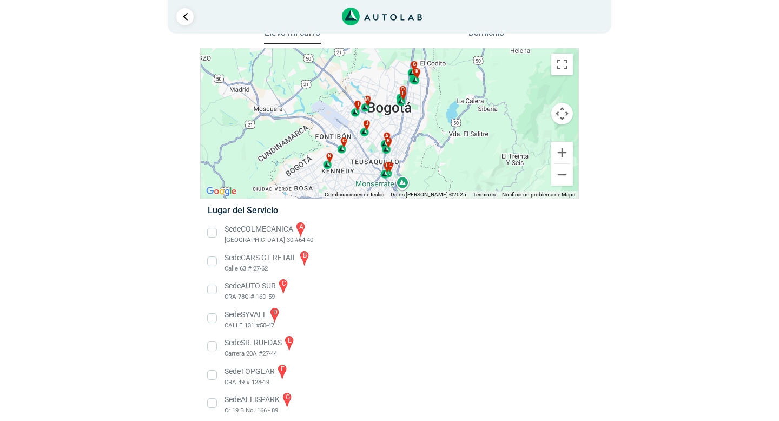
scroll to position [19, 0]
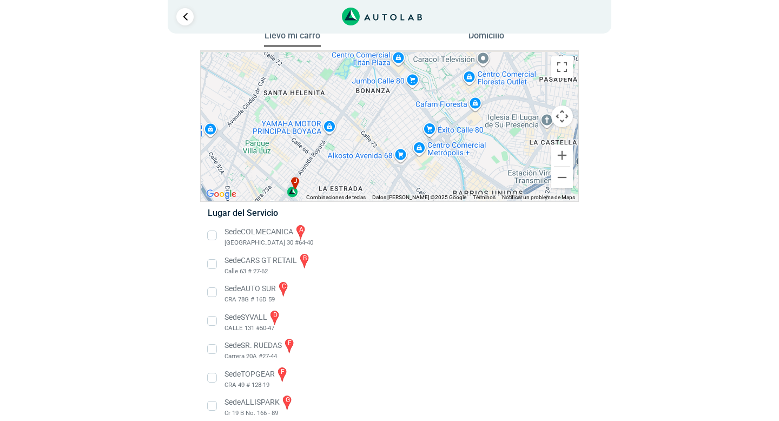
drag, startPoint x: 349, startPoint y: 140, endPoint x: 392, endPoint y: 177, distance: 57.5
click at [392, 177] on div "a b c d e f g" at bounding box center [389, 126] width 377 height 150
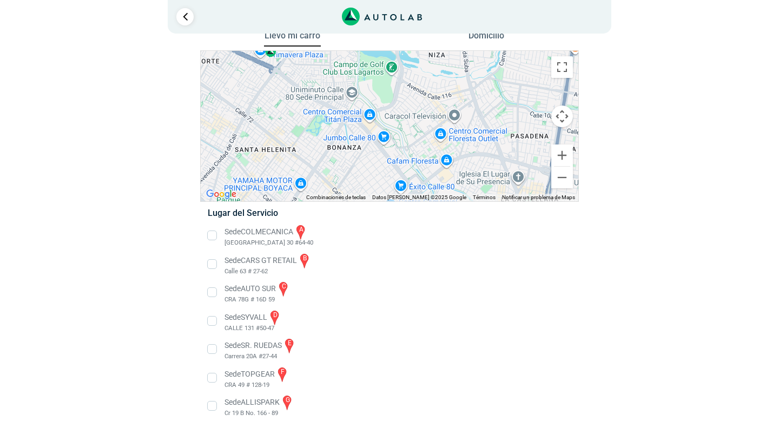
drag, startPoint x: 383, startPoint y: 109, endPoint x: 350, endPoint y: 174, distance: 72.6
click at [350, 174] on div "a b c d e f g" at bounding box center [389, 126] width 377 height 150
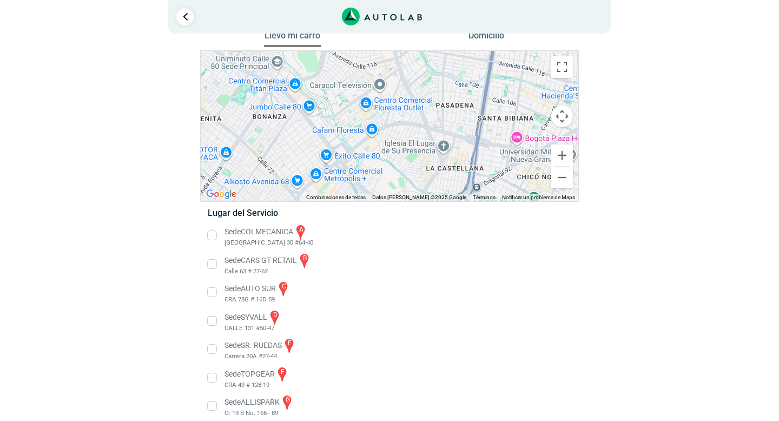
drag, startPoint x: 390, startPoint y: 82, endPoint x: 319, endPoint y: 46, distance: 79.8
click at [319, 46] on div "Llevo mi carro [GEOGRAPHIC_DATA] ← Mover a la izquierda → Mover a la derecha ↑ …" at bounding box center [389, 329] width 379 height 603
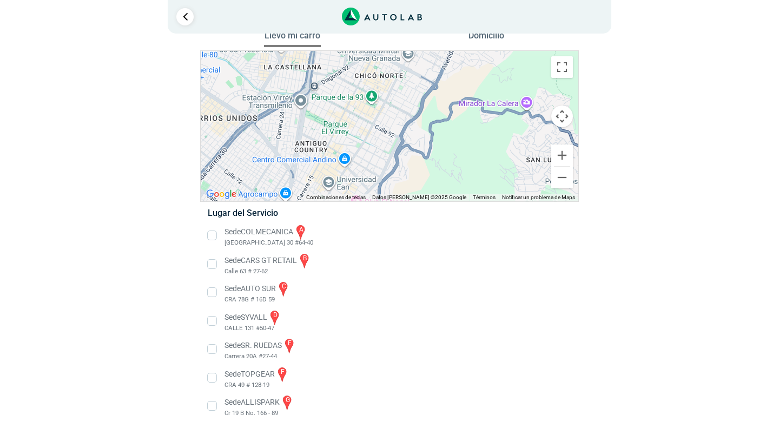
drag, startPoint x: 414, startPoint y: 128, endPoint x: 250, endPoint y: 25, distance: 193.4
click at [250, 25] on div "1 Llevo mi carro [GEOGRAPHIC_DATA] ← Mover a la izquierda → ↑ ↓ + - Fin" at bounding box center [389, 306] width 649 height 650
click at [561, 180] on button "Reducir" at bounding box center [562, 178] width 22 height 22
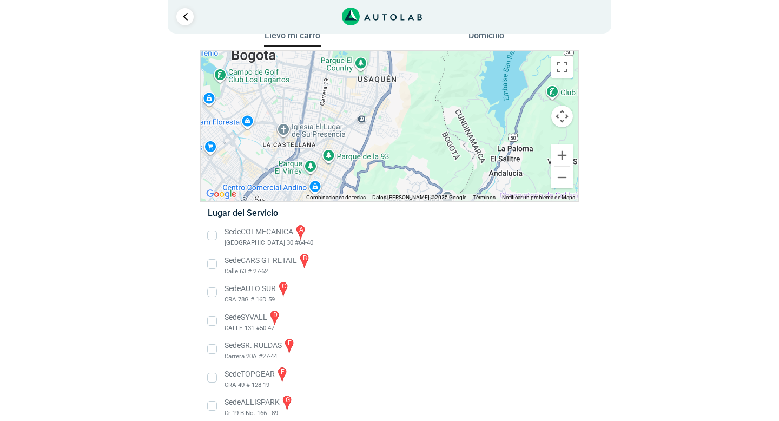
drag, startPoint x: 375, startPoint y: 130, endPoint x: 322, endPoint y: 181, distance: 73.1
click at [322, 181] on div "a b c d e f g" at bounding box center [389, 126] width 377 height 150
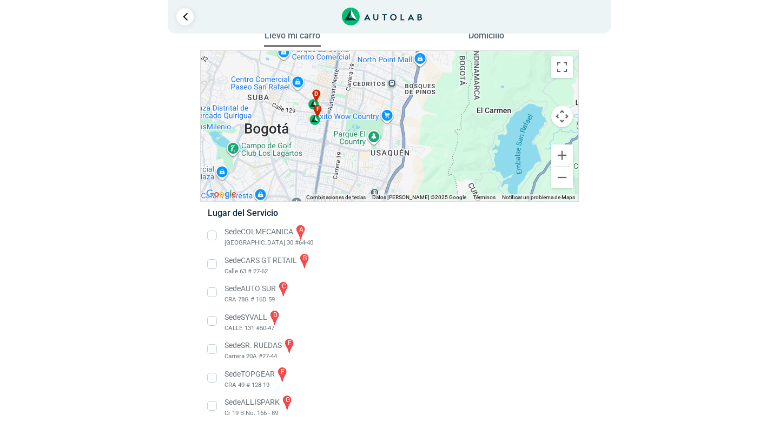
drag, startPoint x: 329, startPoint y: 100, endPoint x: 344, endPoint y: 176, distance: 77.2
click at [344, 176] on div "a b c d e f g" at bounding box center [389, 126] width 377 height 150
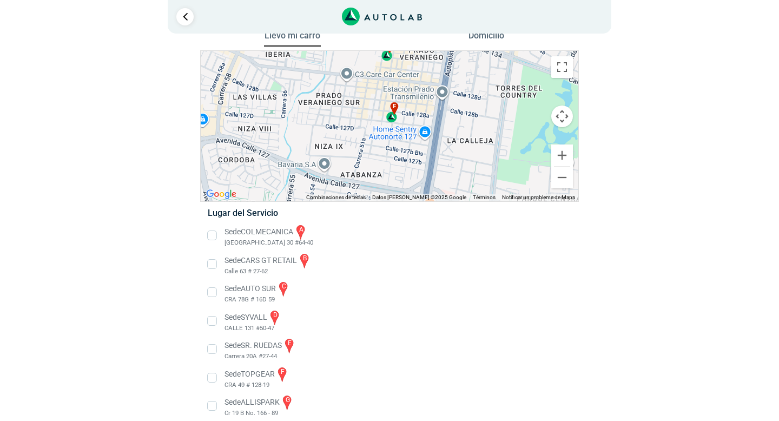
drag, startPoint x: 287, startPoint y: 120, endPoint x: 409, endPoint y: 92, distance: 125.2
click at [409, 92] on div "a b c d e f g" at bounding box center [389, 126] width 377 height 150
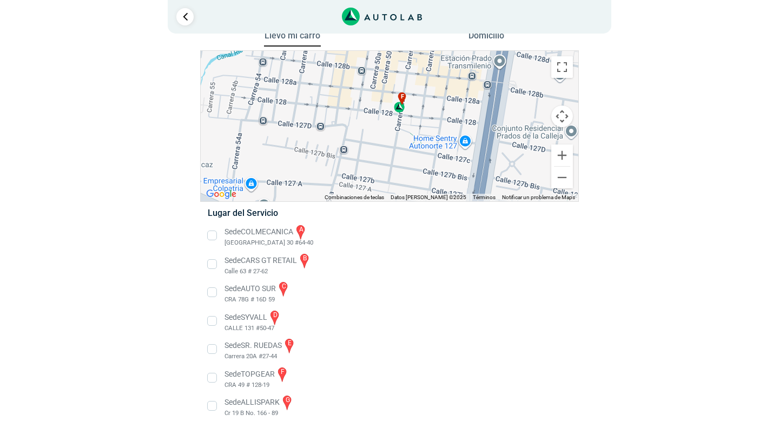
click at [401, 111] on div "f" at bounding box center [400, 102] width 12 height 21
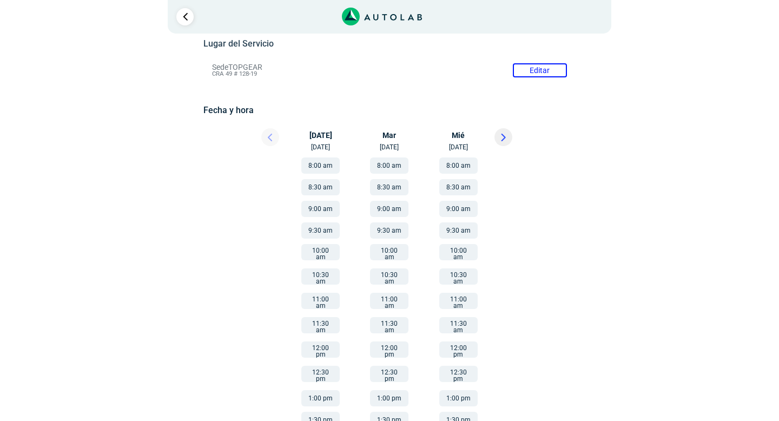
scroll to position [112, 0]
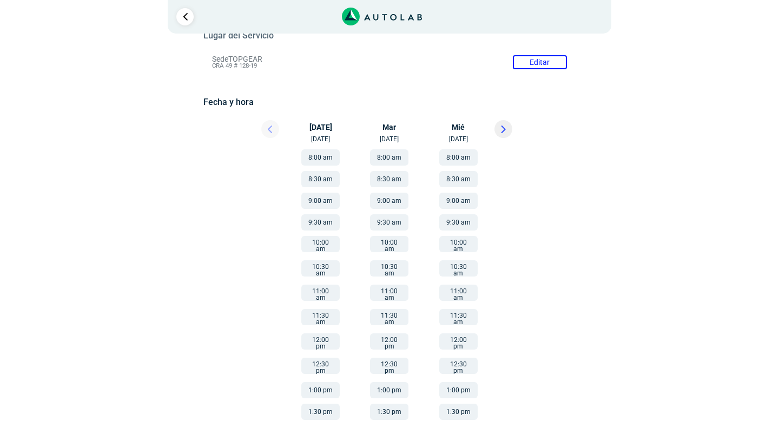
click at [320, 333] on button "12:00 pm" at bounding box center [320, 341] width 38 height 16
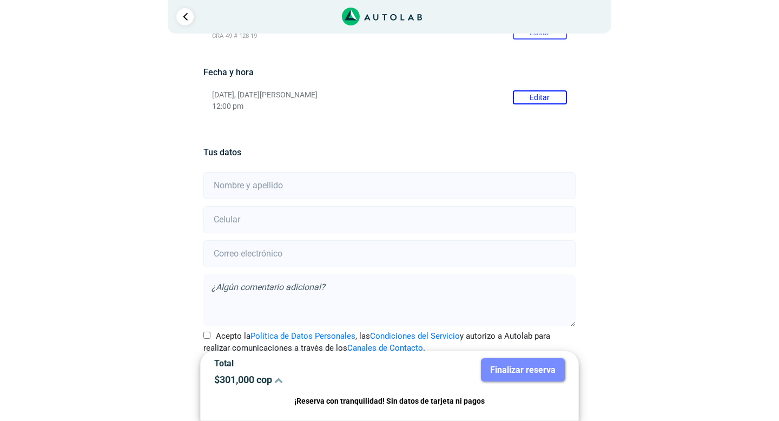
scroll to position [167, 0]
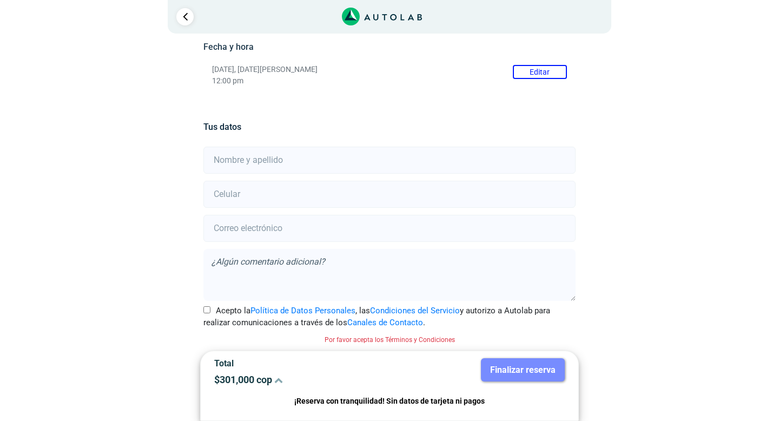
click at [277, 154] on input "text" at bounding box center [389, 160] width 372 height 27
type input "[PERSON_NAME]"
type input "[EMAIL_ADDRESS][DOMAIN_NAME]"
click at [268, 204] on input "number" at bounding box center [389, 194] width 372 height 27
click at [243, 197] on input "number" at bounding box center [389, 194] width 372 height 27
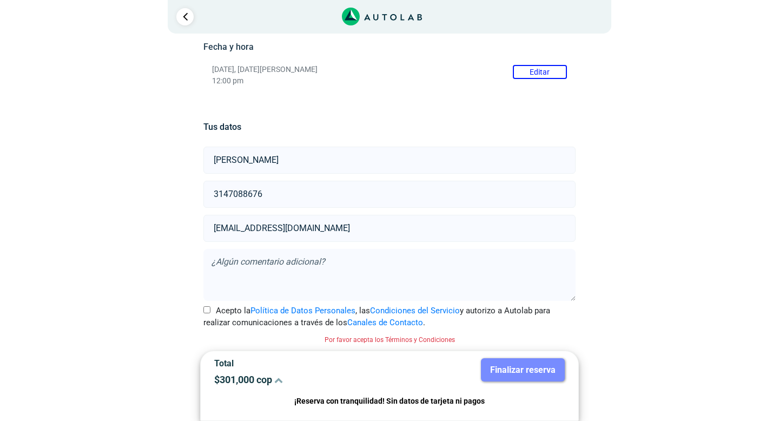
type input "3147088676"
click at [170, 222] on div "Llevo mi carro [GEOGRAPHIC_DATA] ← Mover a la izquierda → Mover a la derecha ↑ …" at bounding box center [389, 150] width 525 height 541
click at [207, 311] on input "Acepto la Política de Datos Personales , las Condiciones del Servicio y autoriz…" at bounding box center [206, 309] width 7 height 7
checkbox input "true"
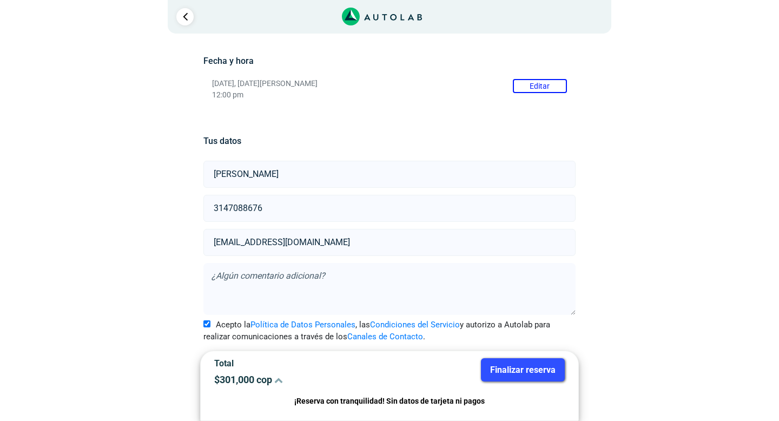
scroll to position [153, 0]
click at [547, 367] on button "Finalizar reserva" at bounding box center [523, 369] width 84 height 23
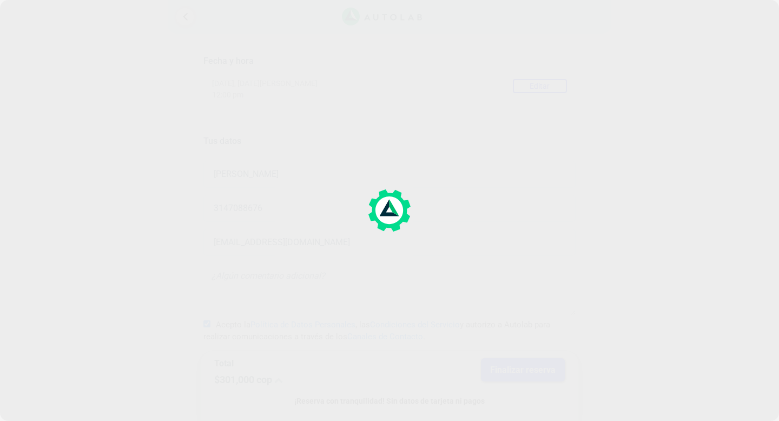
scroll to position [0, 0]
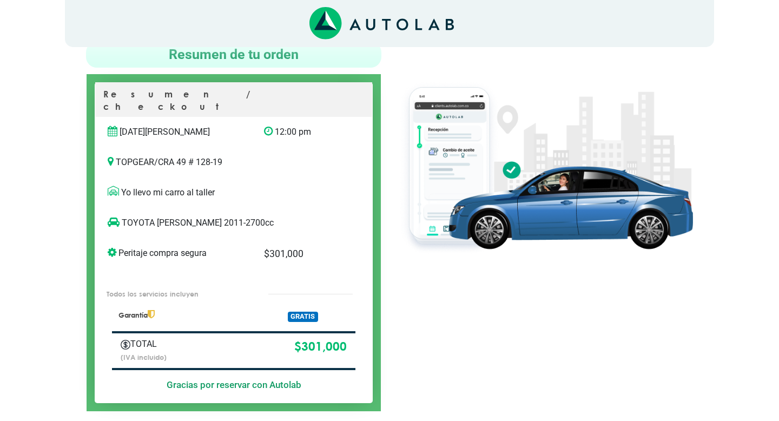
scroll to position [88, 0]
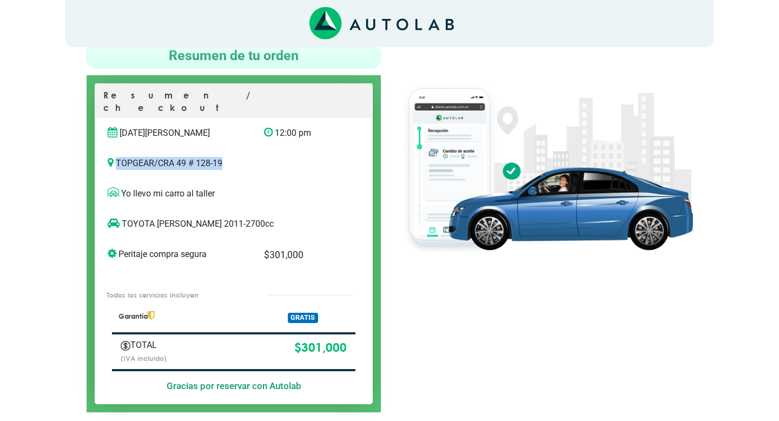
drag, startPoint x: 118, startPoint y: 149, endPoint x: 228, endPoint y: 151, distance: 110.3
click at [228, 157] on p "TOPGEAR / CRA 49 # 128-19" at bounding box center [234, 163] width 252 height 13
click at [256, 157] on p "TOPGEAR / CRA 49 # 128-19" at bounding box center [234, 163] width 252 height 13
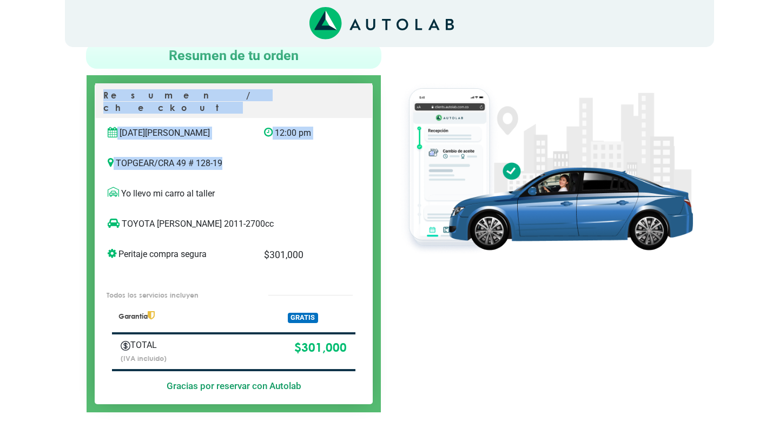
drag, startPoint x: 104, startPoint y: 95, endPoint x: 285, endPoint y: 162, distance: 192.7
click at [285, 162] on div "Resumen / checkout [DATE][PERSON_NAME] 12:00 pm TOPGEAR /" at bounding box center [234, 243] width 278 height 321
copy div "Resumen / checkout [DATE][PERSON_NAME] 12:00 pm TOPGEAR / CRA 49 # 128-19"
click at [501, 87] on img at bounding box center [544, 169] width 295 height 176
